Goal: Information Seeking & Learning: Learn about a topic

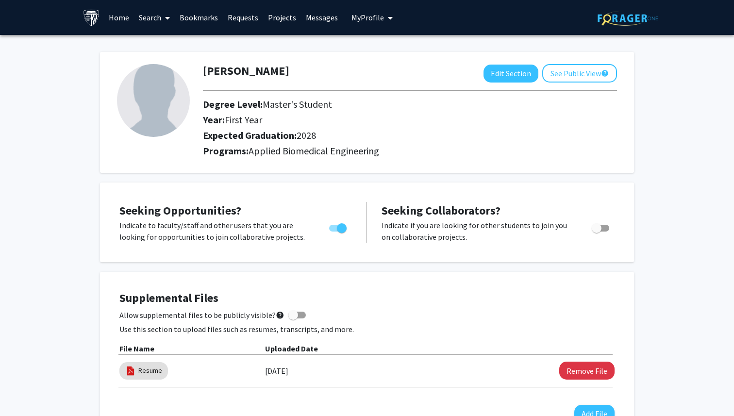
click at [121, 13] on link "Home" at bounding box center [119, 17] width 30 height 34
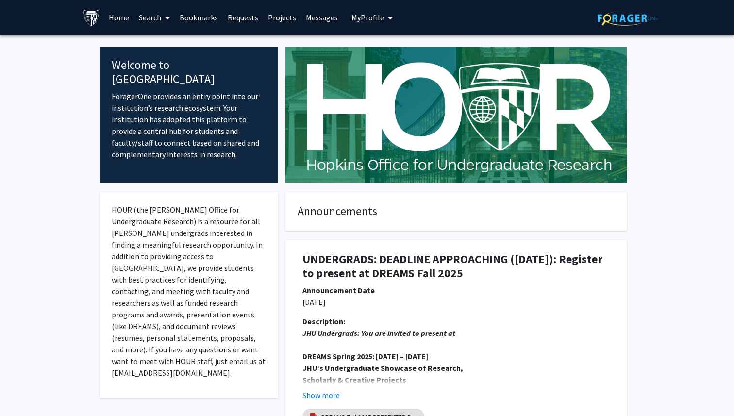
click at [166, 22] on span at bounding box center [165, 18] width 9 height 34
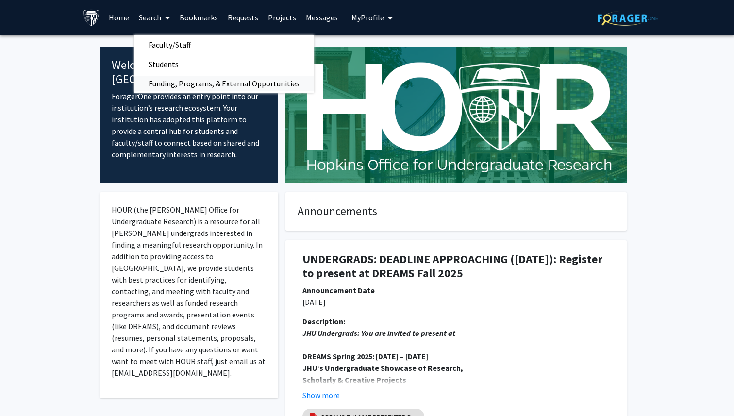
click at [169, 84] on span "Funding, Programs, & External Opportunities" at bounding box center [224, 83] width 180 height 19
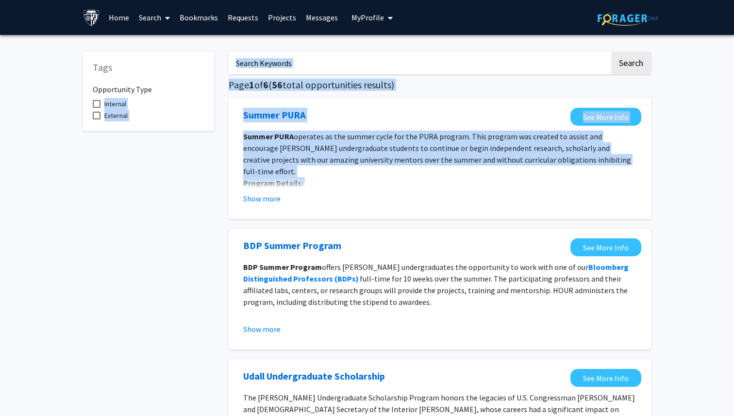
drag, startPoint x: 205, startPoint y: 93, endPoint x: 303, endPoint y: 206, distance: 150.1
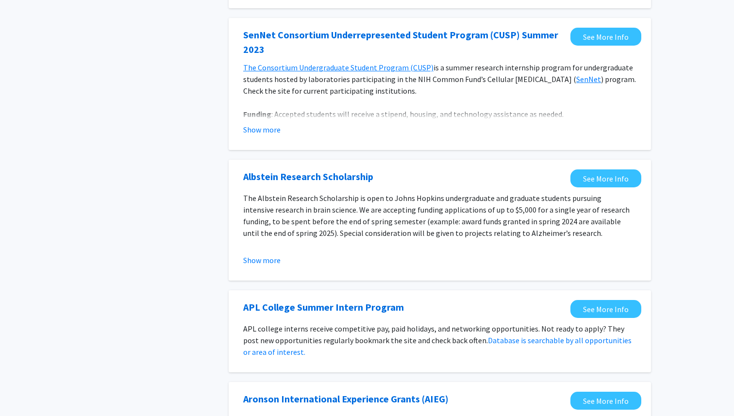
scroll to position [479, 0]
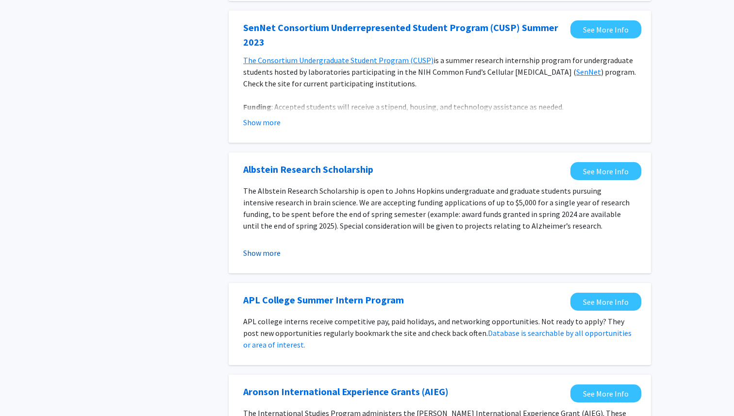
click at [264, 257] on button "Show more" at bounding box center [261, 253] width 37 height 12
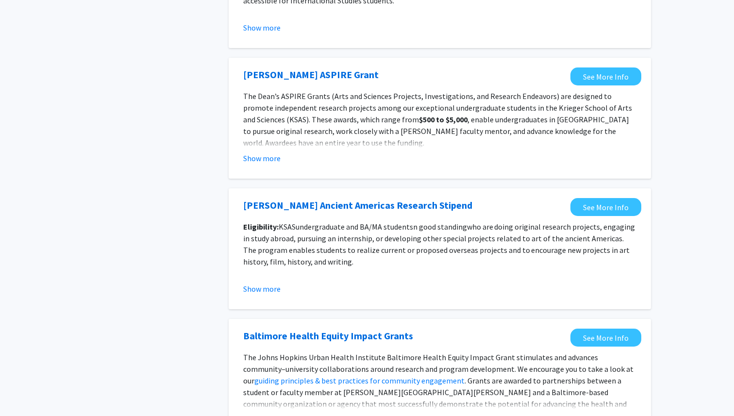
scroll to position [1099, 0]
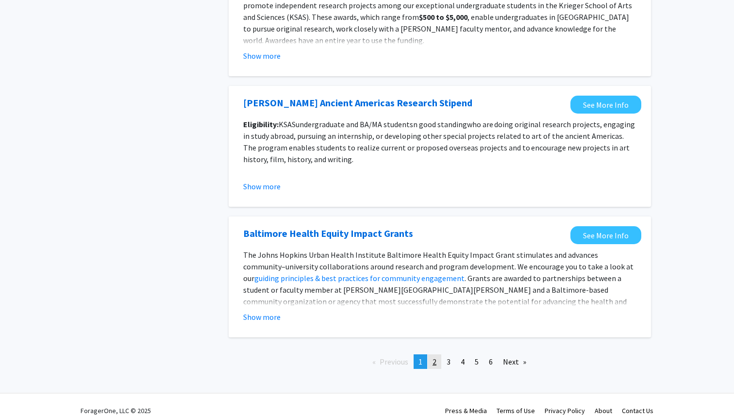
click at [433, 357] on span "2" at bounding box center [435, 362] width 4 height 10
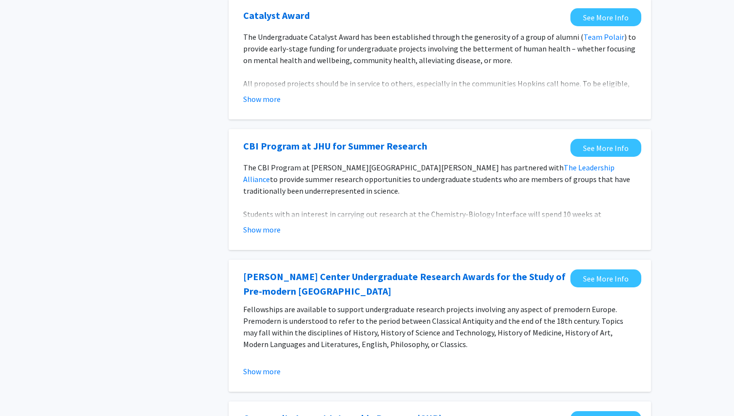
scroll to position [489, 0]
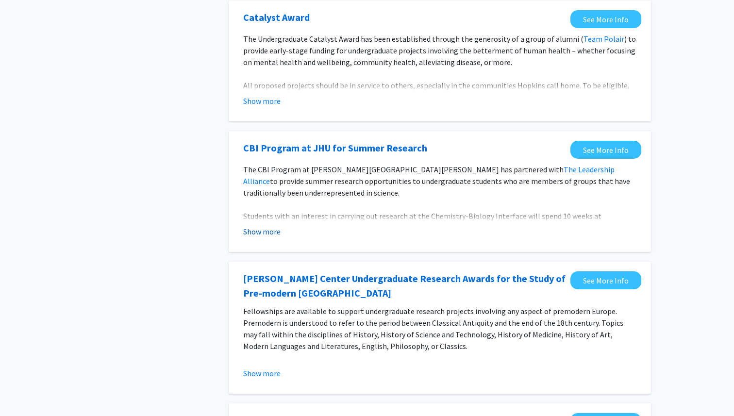
click at [259, 232] on button "Show more" at bounding box center [261, 232] width 37 height 12
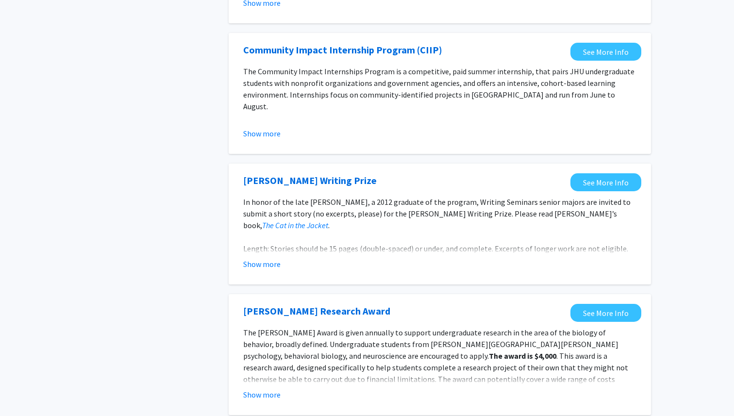
scroll to position [945, 0]
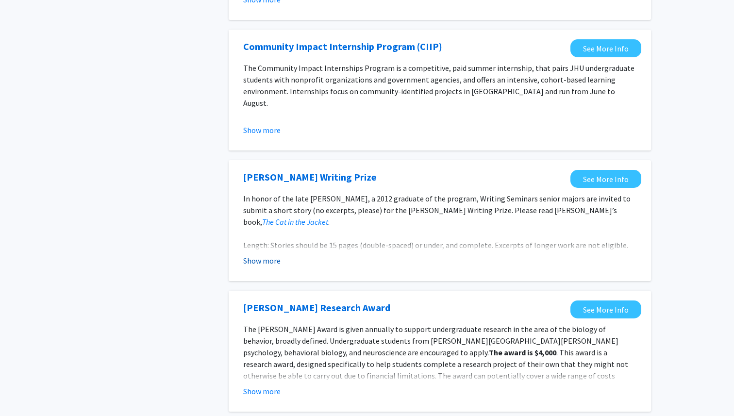
click at [249, 255] on button "Show more" at bounding box center [261, 261] width 37 height 12
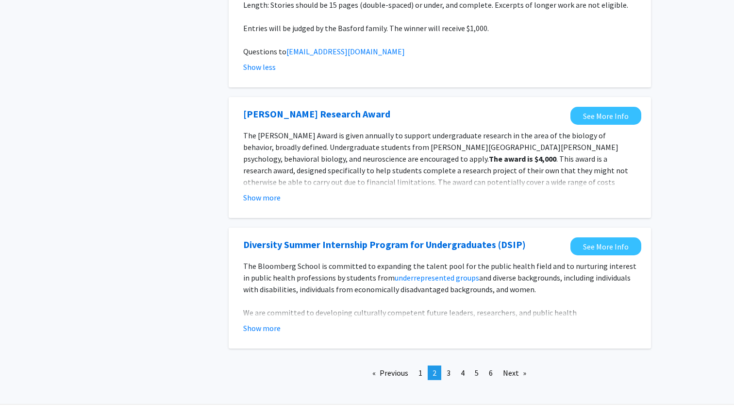
scroll to position [1196, 0]
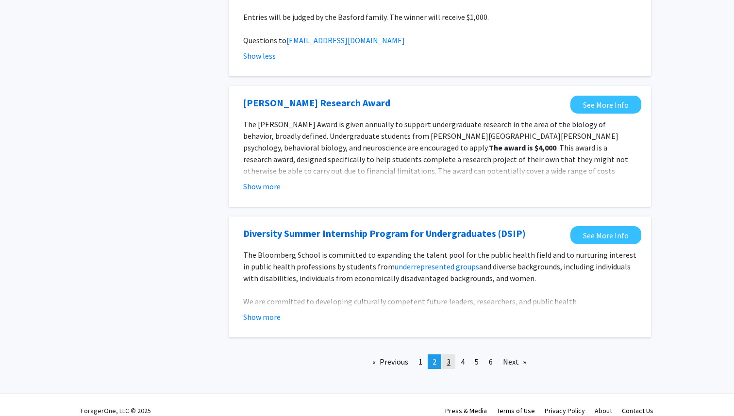
click at [452, 354] on link "page 3" at bounding box center [449, 361] width 14 height 15
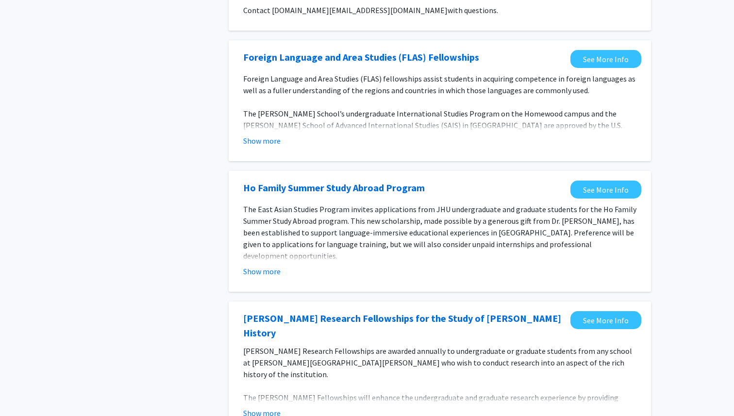
scroll to position [321, 0]
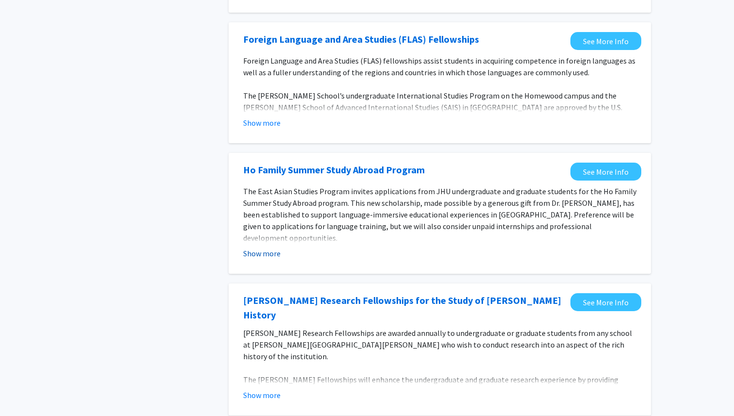
click at [267, 253] on button "Show more" at bounding box center [261, 254] width 37 height 12
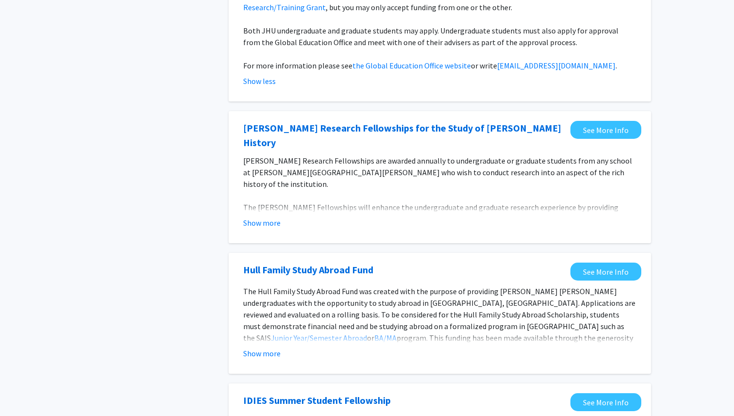
scroll to position [651, 0]
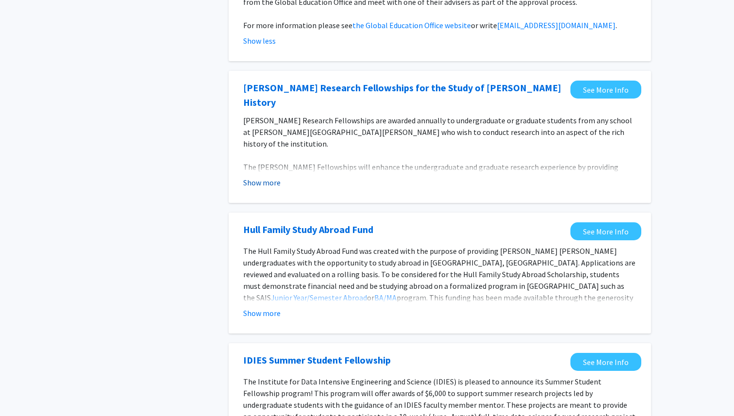
click at [260, 177] on button "Show more" at bounding box center [261, 183] width 37 height 12
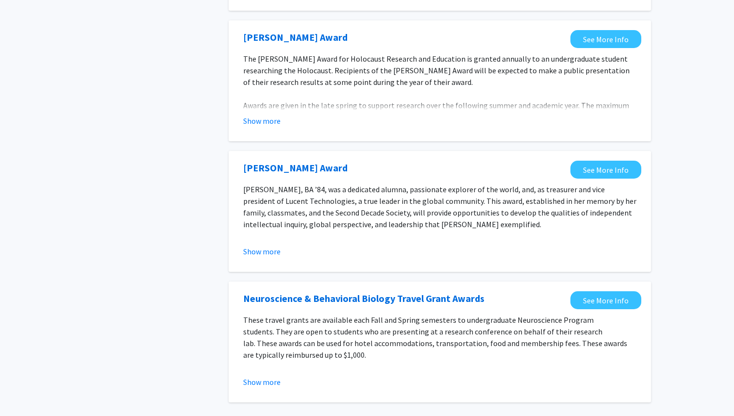
scroll to position [1263, 0]
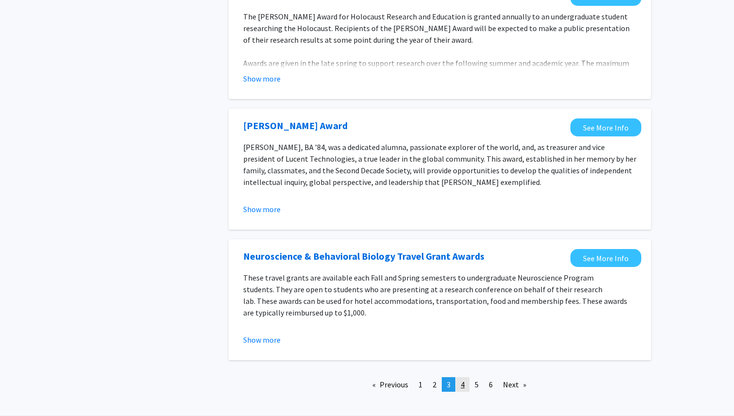
click at [460, 377] on link "page 4" at bounding box center [463, 384] width 14 height 15
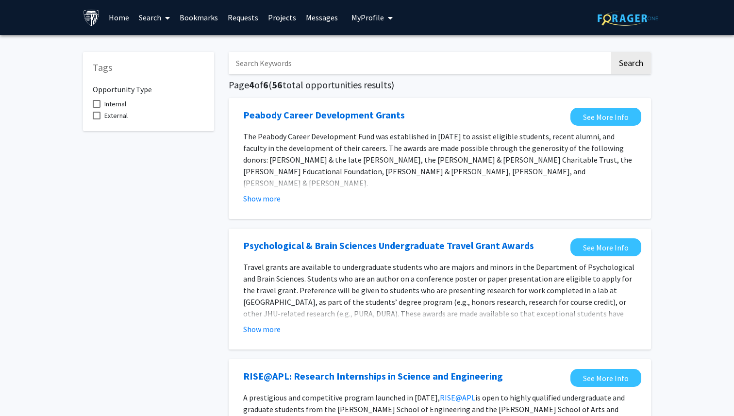
click at [161, 20] on span at bounding box center [165, 18] width 9 height 34
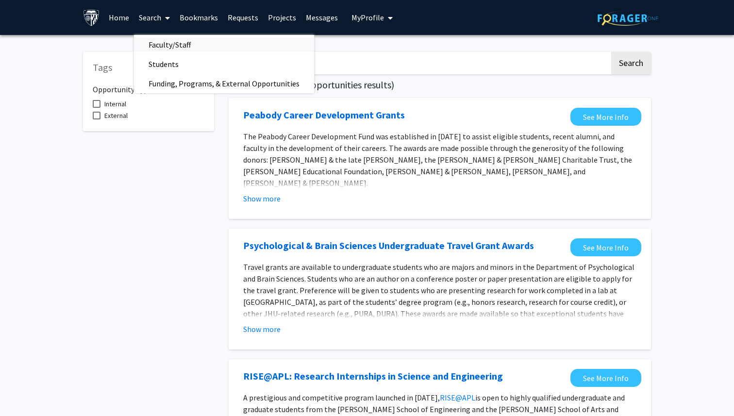
click at [168, 46] on span "Faculty/Staff" at bounding box center [169, 44] width 71 height 19
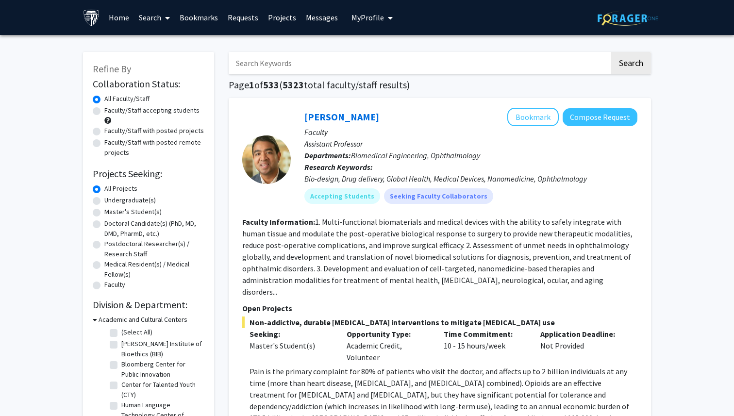
click at [104, 211] on label "Master's Student(s)" at bounding box center [132, 212] width 57 height 10
click at [104, 211] on input "Master's Student(s)" at bounding box center [107, 210] width 6 height 6
radio input "true"
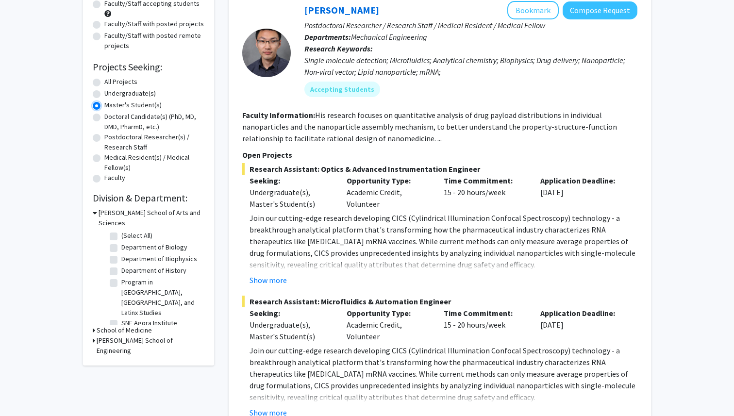
scroll to position [134, 0]
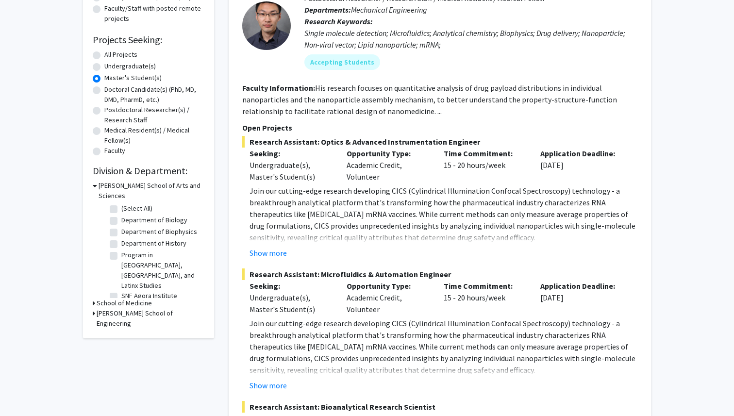
click at [110, 298] on h3 "School of Medicine" at bounding box center [124, 303] width 55 height 10
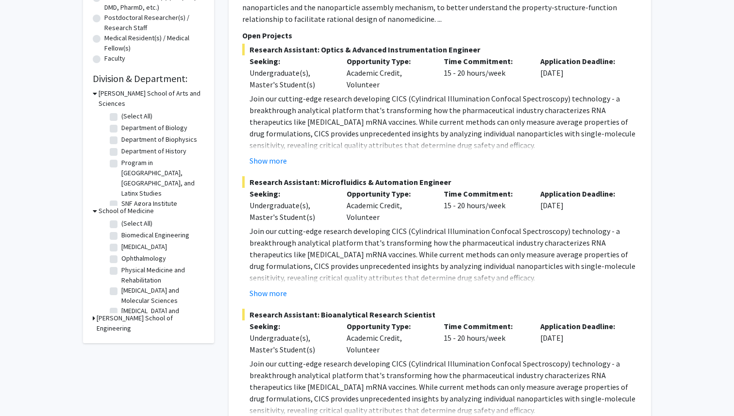
scroll to position [227, 0]
click at [90, 302] on div "Refine By Collaboration Status: Collaboration Status All Faculty/Staff Collabor…" at bounding box center [148, 84] width 131 height 518
click at [95, 312] on div "[PERSON_NAME] School of Engineering" at bounding box center [149, 322] width 112 height 20
click at [104, 312] on h3 "[PERSON_NAME] School of Engineering" at bounding box center [151, 322] width 108 height 20
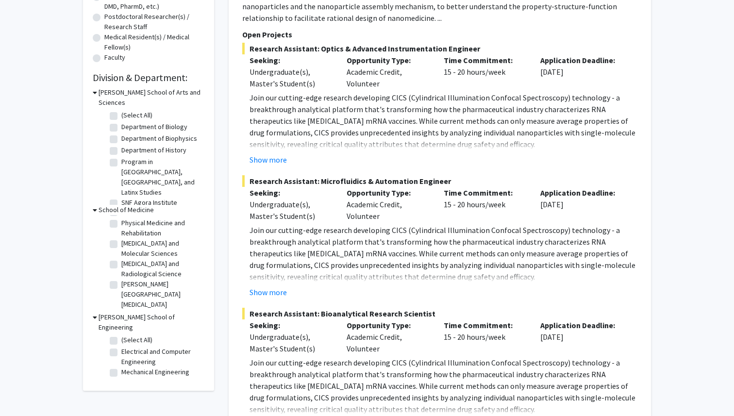
scroll to position [0, 0]
click at [121, 229] on label "Biomedical Engineering" at bounding box center [155, 234] width 68 height 10
click at [121, 229] on input "Biomedical Engineering" at bounding box center [124, 232] width 6 height 6
checkbox input "true"
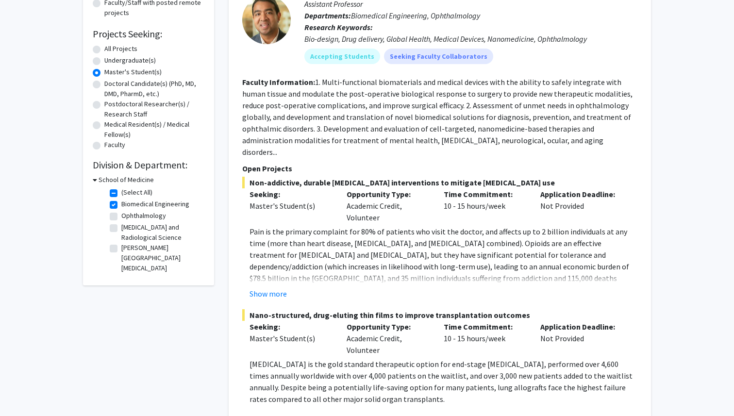
scroll to position [141, 0]
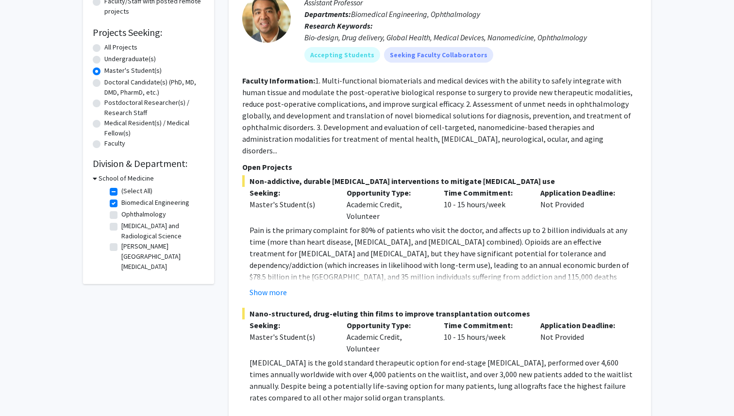
click at [121, 215] on label "Ophthalmology" at bounding box center [143, 214] width 45 height 10
click at [121, 215] on input "Ophthalmology" at bounding box center [124, 212] width 6 height 6
checkbox input "true"
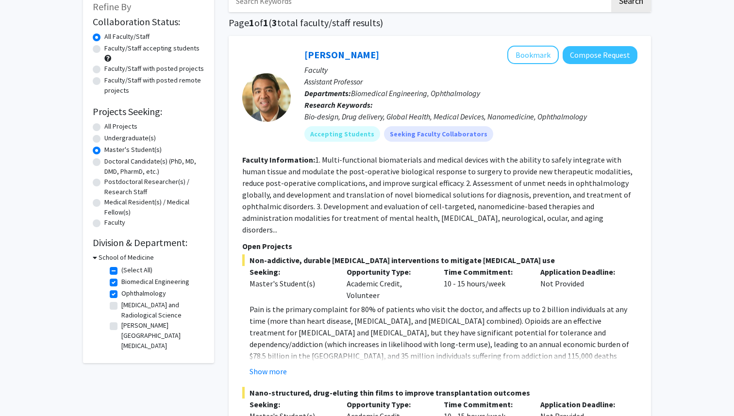
scroll to position [209, 0]
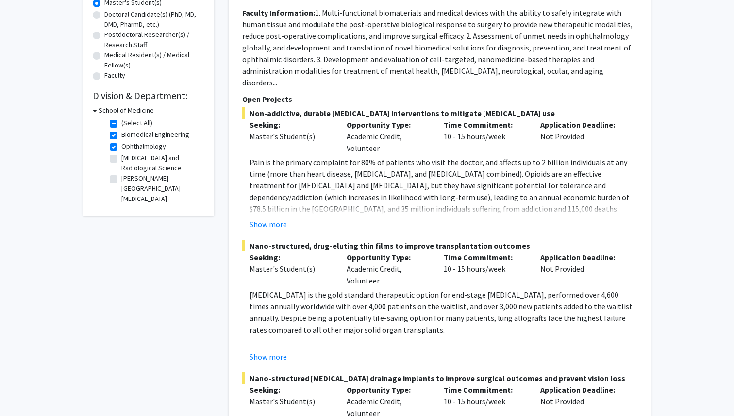
click at [121, 148] on label "Ophthalmology" at bounding box center [143, 146] width 45 height 10
click at [121, 148] on input "Ophthalmology" at bounding box center [124, 144] width 6 height 6
checkbox input "false"
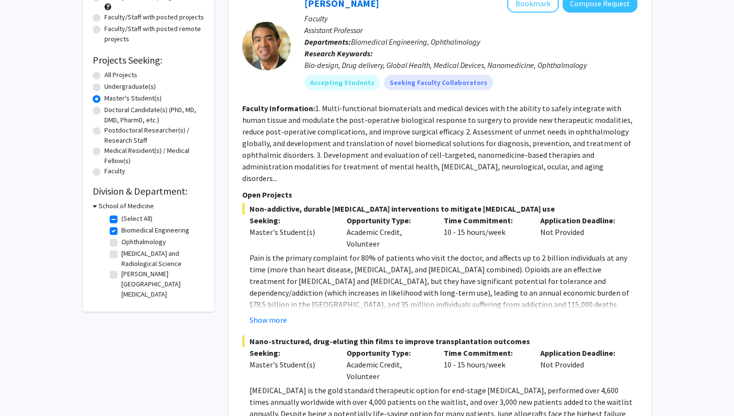
scroll to position [129, 0]
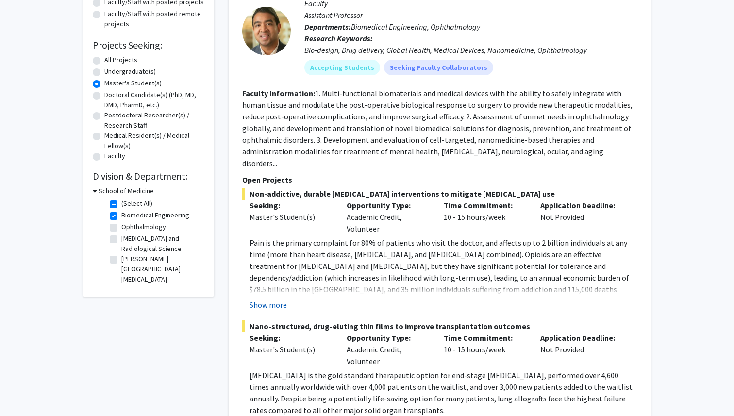
click at [266, 299] on button "Show more" at bounding box center [268, 305] width 37 height 12
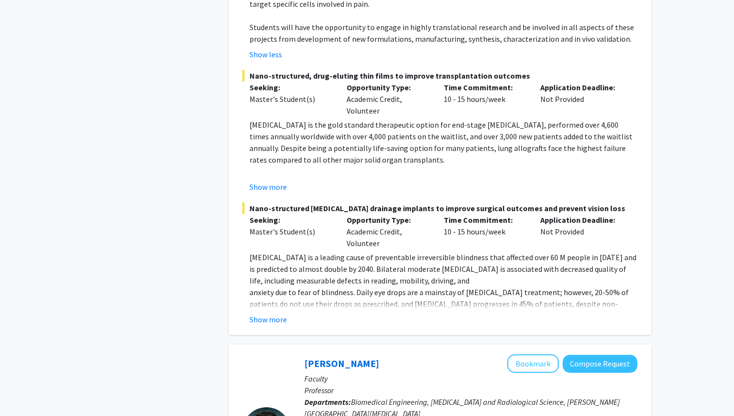
scroll to position [491, 0]
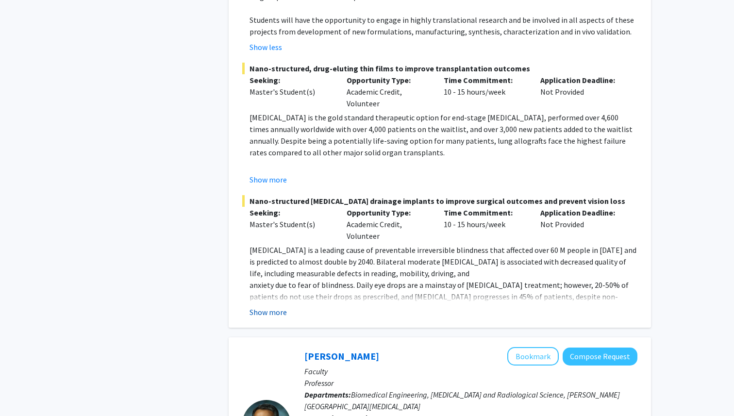
click at [268, 306] on button "Show more" at bounding box center [268, 312] width 37 height 12
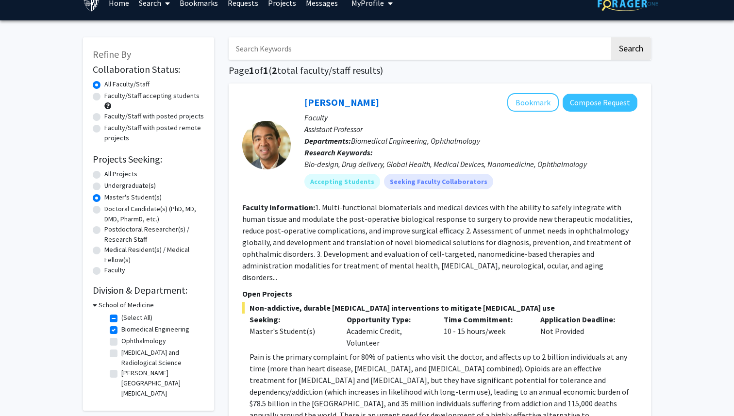
scroll to position [0, 0]
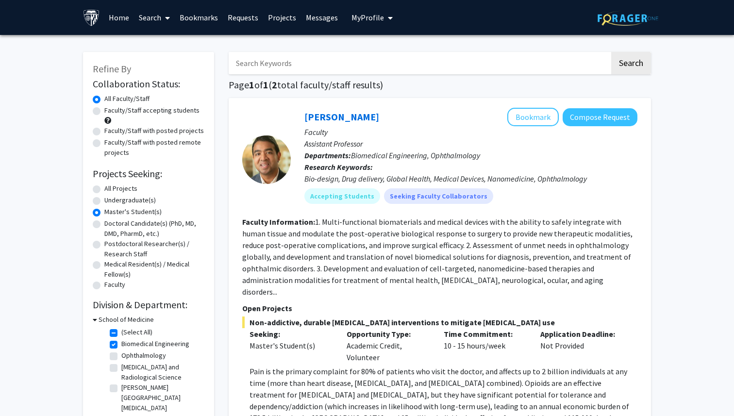
click at [603, 126] on p "Faculty" at bounding box center [470, 132] width 333 height 12
click at [603, 118] on button "Compose Request" at bounding box center [600, 117] width 75 height 18
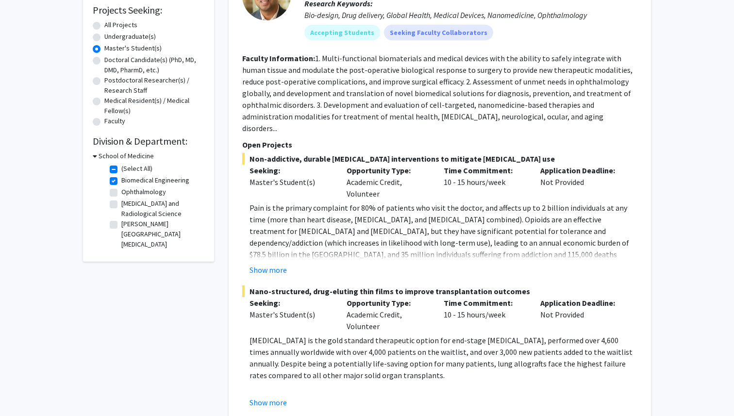
scroll to position [175, 0]
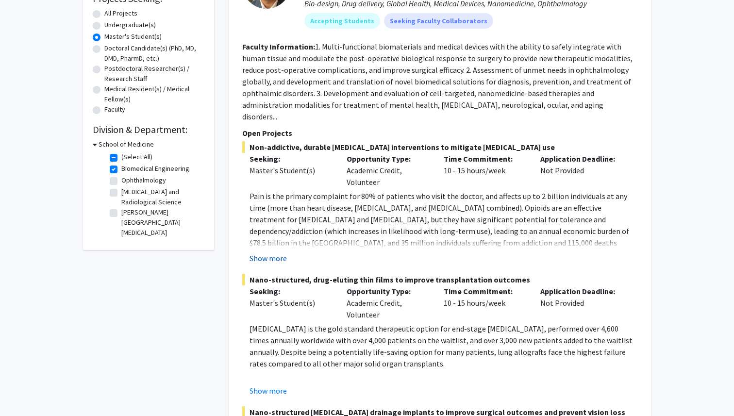
click at [269, 252] on button "Show more" at bounding box center [268, 258] width 37 height 12
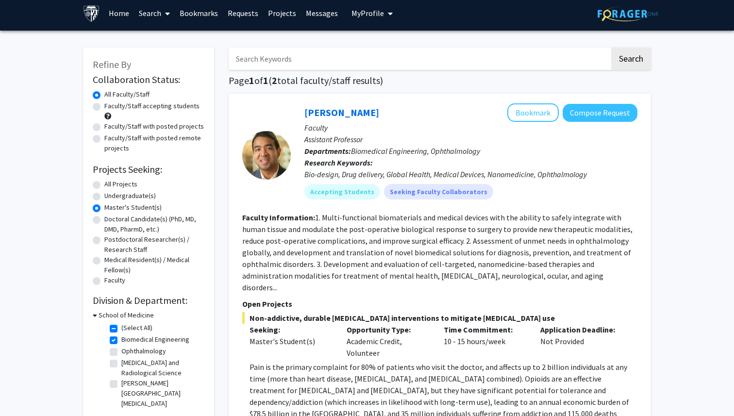
scroll to position [0, 0]
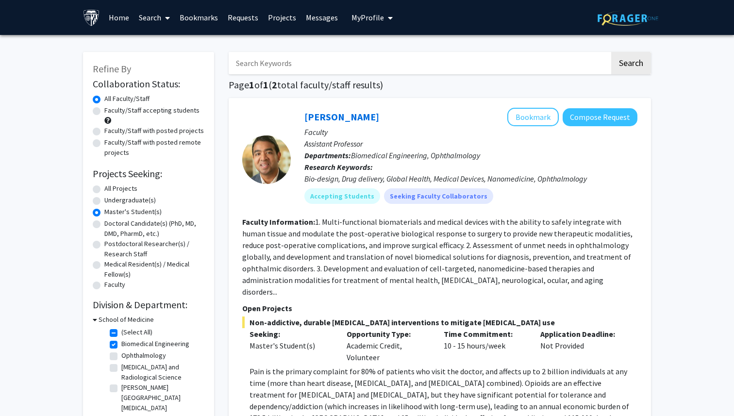
click at [104, 143] on label "Faculty/Staff with posted remote projects" at bounding box center [154, 147] width 100 height 20
click at [104, 143] on input "Faculty/Staff with posted remote projects" at bounding box center [107, 140] width 6 height 6
radio input "true"
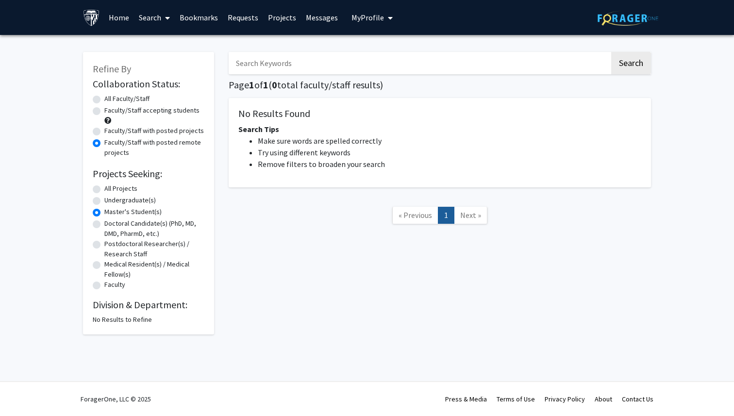
click at [104, 128] on label "Faculty/Staff with posted projects" at bounding box center [154, 131] width 100 height 10
click at [104, 128] on input "Faculty/Staff with posted projects" at bounding box center [107, 129] width 6 height 6
radio input "true"
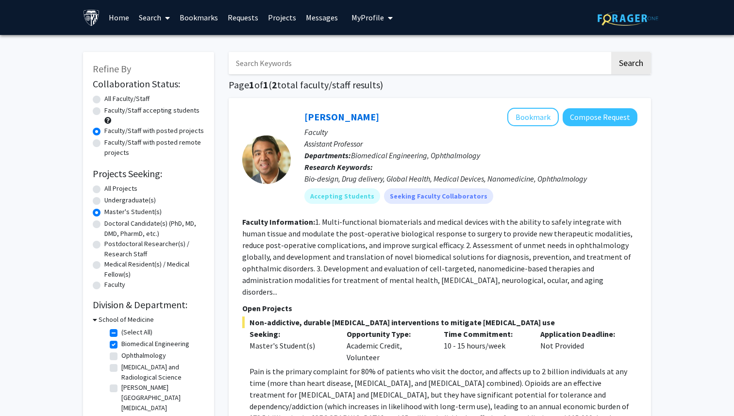
click at [101, 115] on div "Faculty/Staff accepting students" at bounding box center [149, 115] width 112 height 20
click at [104, 113] on label "Faculty/Staff accepting students" at bounding box center [151, 110] width 95 height 10
click at [104, 112] on input "Faculty/Staff accepting students" at bounding box center [107, 108] width 6 height 6
radio input "true"
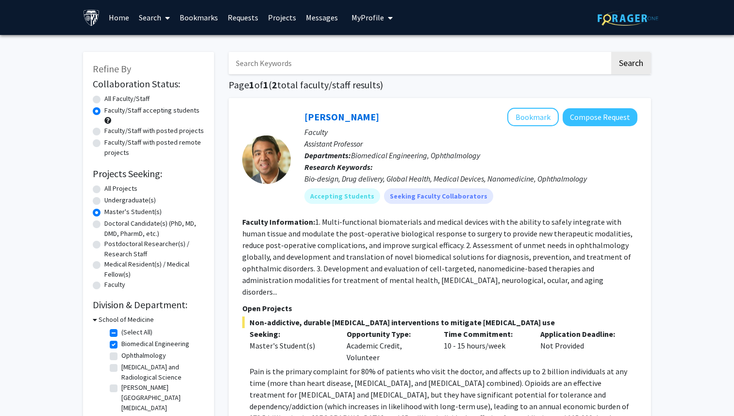
click at [104, 130] on label "Faculty/Staff with posted projects" at bounding box center [154, 131] width 100 height 10
click at [104, 130] on input "Faculty/Staff with posted projects" at bounding box center [107, 129] width 6 height 6
radio input "true"
click at [104, 144] on label "Faculty/Staff with posted remote projects" at bounding box center [154, 147] width 100 height 20
click at [104, 144] on input "Faculty/Staff with posted remote projects" at bounding box center [107, 140] width 6 height 6
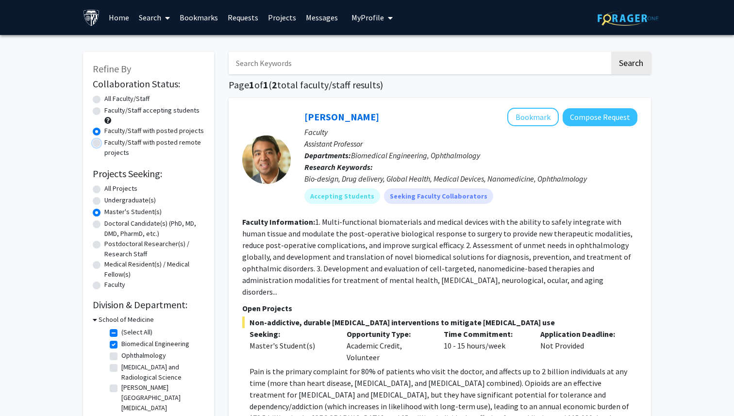
radio input "true"
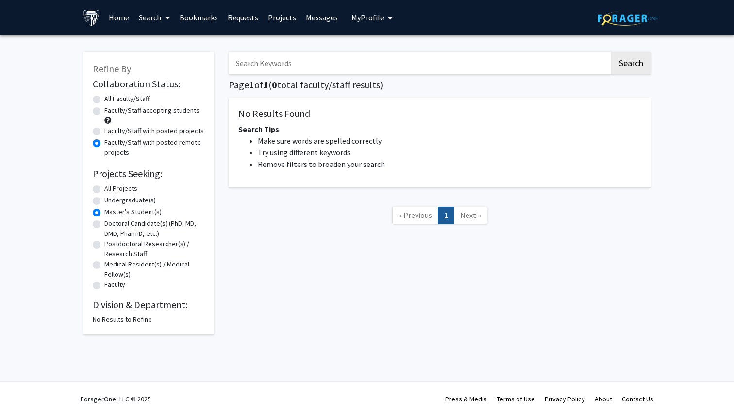
click at [104, 134] on label "Faculty/Staff with posted projects" at bounding box center [154, 131] width 100 height 10
click at [104, 132] on input "Faculty/Staff with posted projects" at bounding box center [107, 129] width 6 height 6
radio input "true"
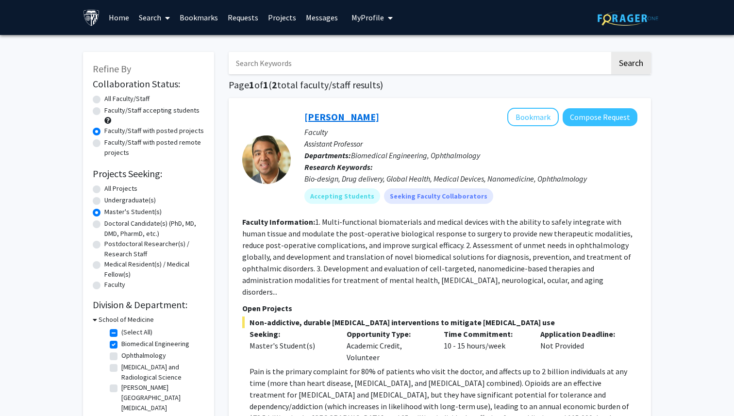
click at [332, 119] on link "[PERSON_NAME]" at bounding box center [341, 117] width 75 height 12
